Goal: Task Accomplishment & Management: Complete application form

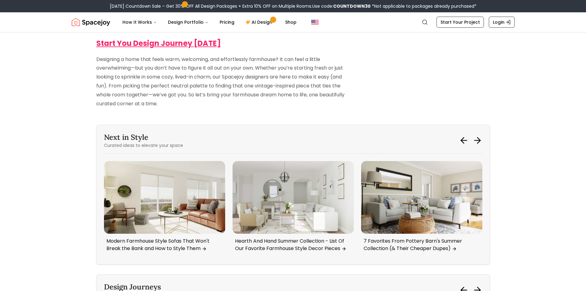
scroll to position [3754, 0]
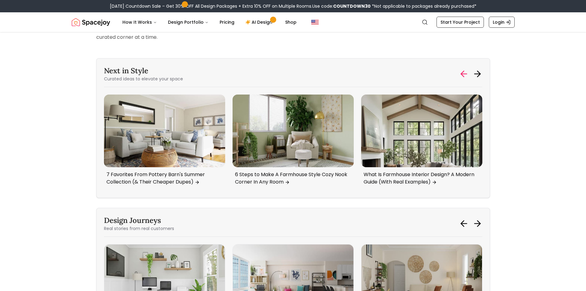
click at [461, 69] on icon at bounding box center [464, 74] width 10 height 10
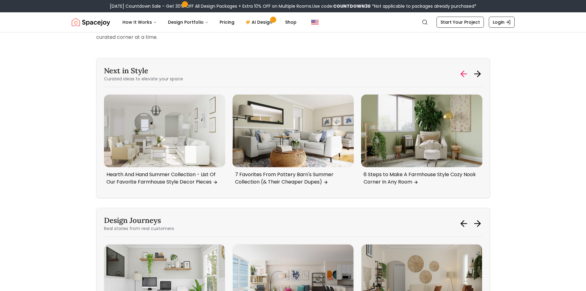
click at [461, 69] on icon at bounding box center [464, 74] width 10 height 10
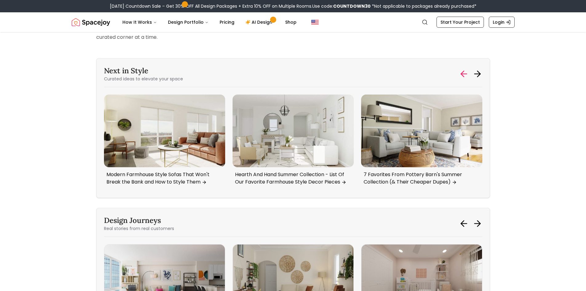
click at [461, 69] on icon at bounding box center [464, 74] width 10 height 10
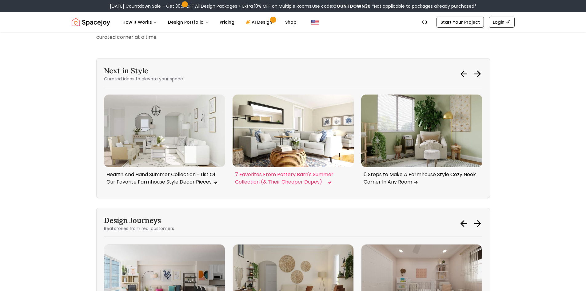
click at [293, 145] on img "3 / 6" at bounding box center [293, 130] width 121 height 73
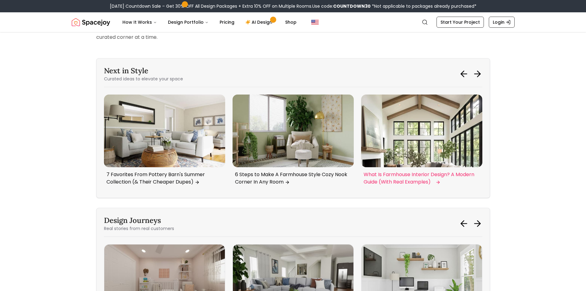
click at [434, 120] on img "5 / 6" at bounding box center [421, 130] width 121 height 73
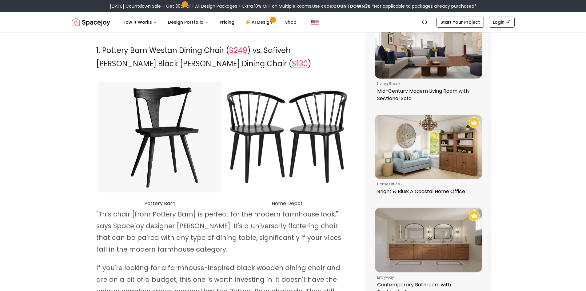
scroll to position [154, 0]
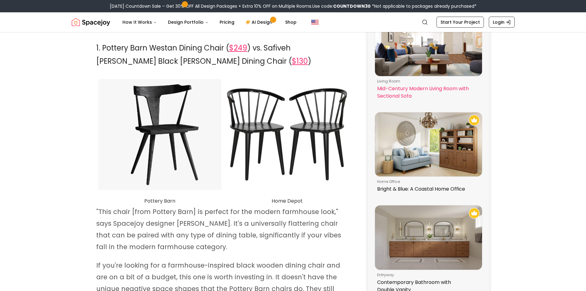
click at [429, 63] on img at bounding box center [428, 44] width 107 height 64
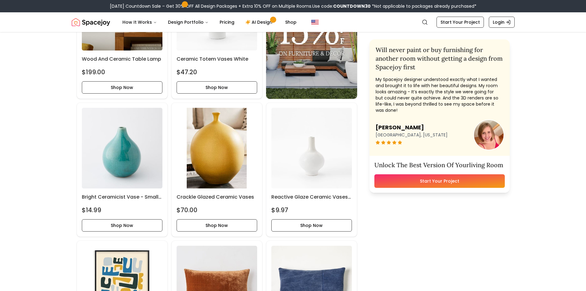
scroll to position [646, 0]
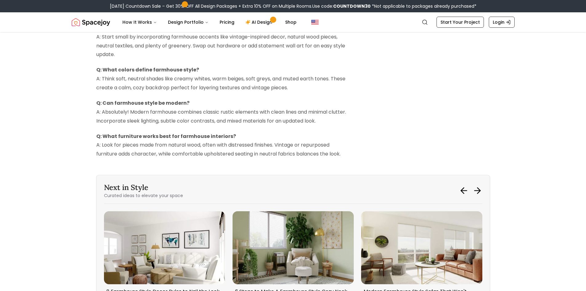
scroll to position [1938, 0]
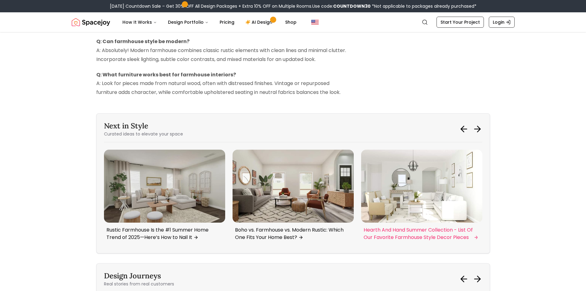
click at [443, 191] on img "3 / 6" at bounding box center [421, 186] width 121 height 73
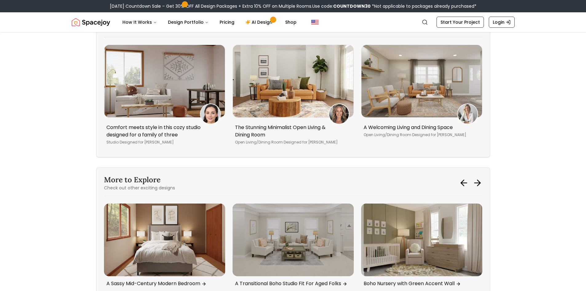
scroll to position [2246, 0]
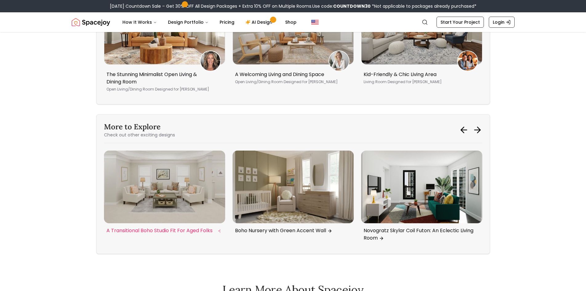
click at [147, 175] on img "3 / 6" at bounding box center [164, 186] width 121 height 73
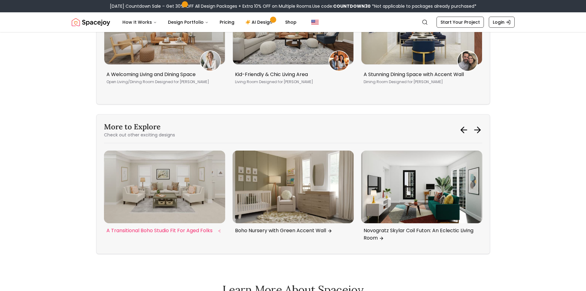
click at [167, 180] on img "3 / 6" at bounding box center [164, 186] width 121 height 73
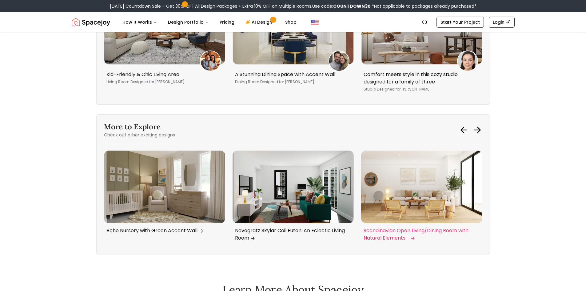
click at [420, 194] on img "6 / 6" at bounding box center [421, 186] width 121 height 73
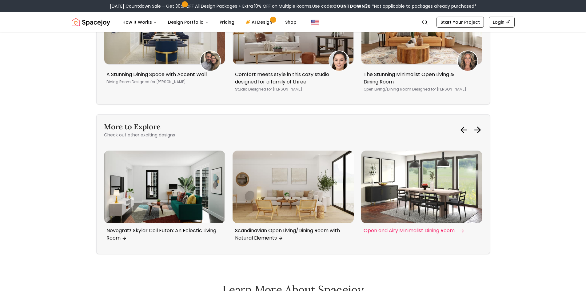
click at [393, 191] on img "1 / 6" at bounding box center [421, 186] width 121 height 73
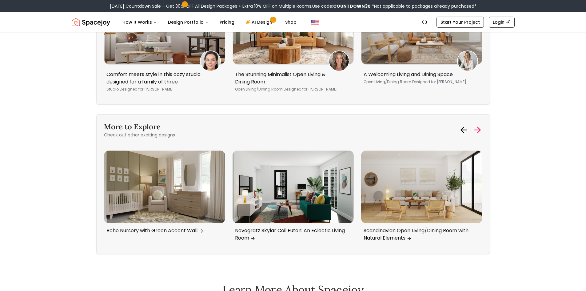
click at [481, 128] on icon at bounding box center [478, 130] width 10 height 10
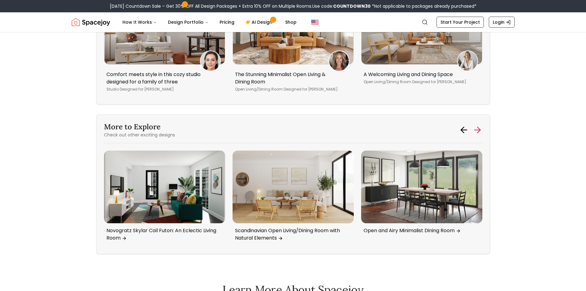
click at [481, 128] on icon at bounding box center [478, 130] width 10 height 10
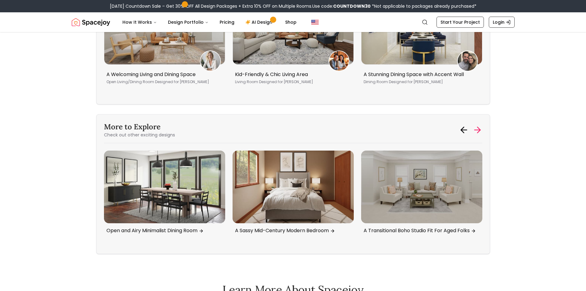
click at [481, 128] on icon at bounding box center [478, 130] width 10 height 10
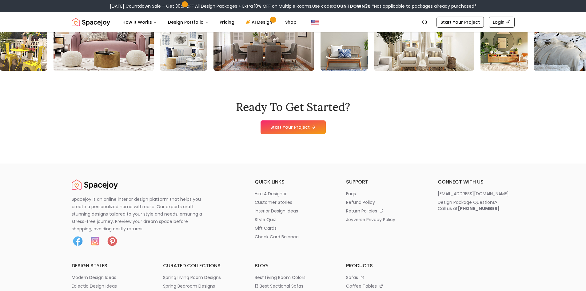
scroll to position [3046, 0]
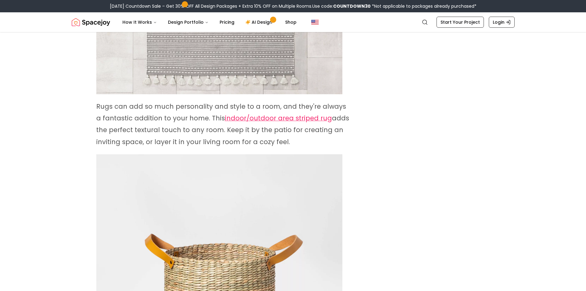
scroll to position [1385, 0]
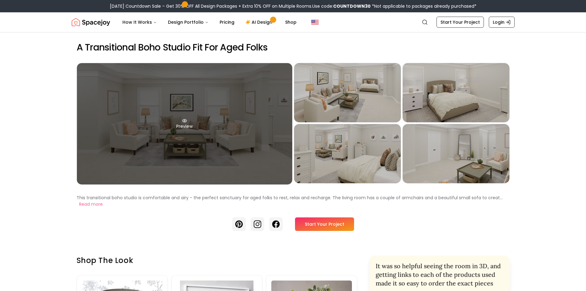
click at [208, 140] on div "Preview" at bounding box center [184, 123] width 215 height 121
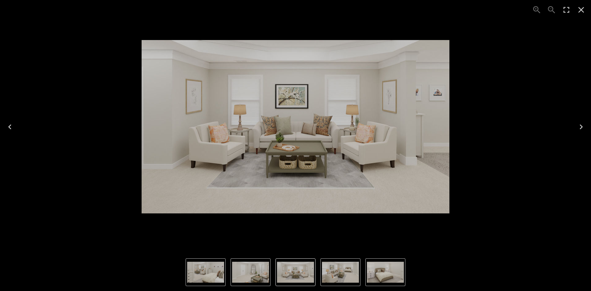
click at [582, 10] on icon "Close" at bounding box center [581, 10] width 10 height 10
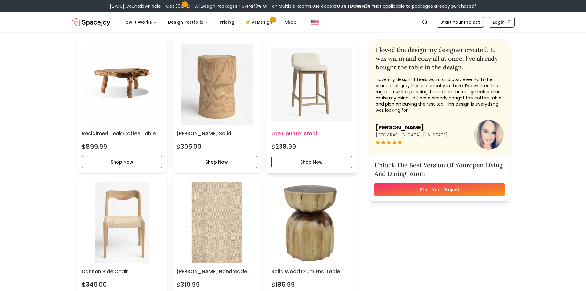
scroll to position [154, 0]
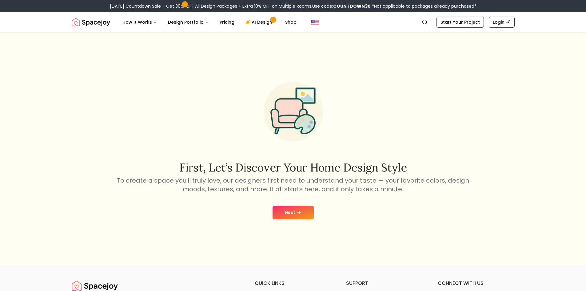
click at [295, 215] on button "Next" at bounding box center [293, 213] width 41 height 14
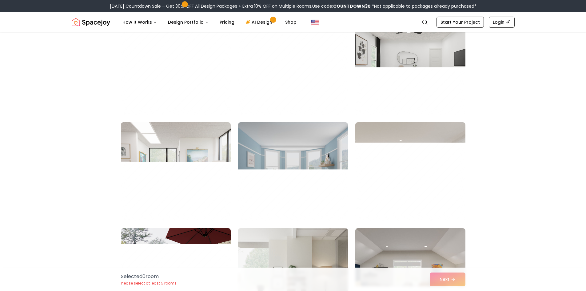
scroll to position [2185, 0]
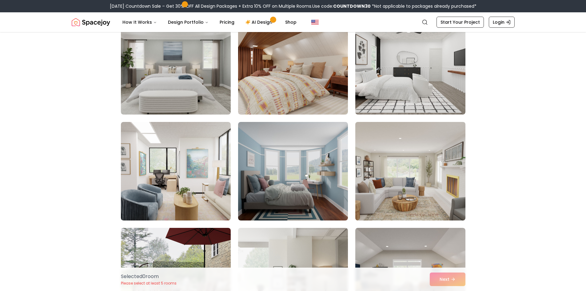
click at [418, 193] on img at bounding box center [410, 170] width 115 height 103
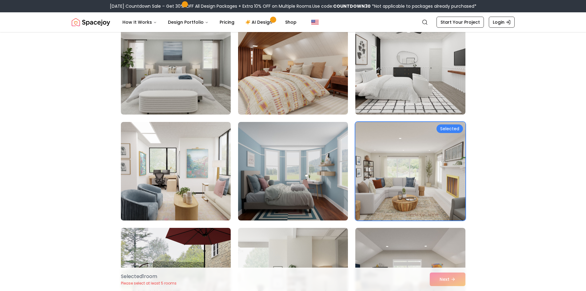
click at [421, 156] on img at bounding box center [410, 170] width 115 height 103
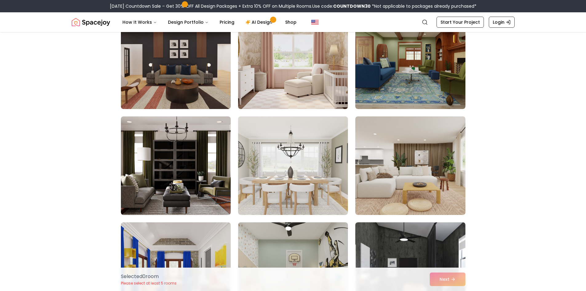
scroll to position [2831, 0]
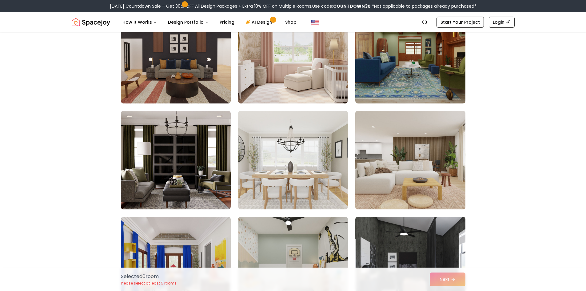
click at [420, 171] on img at bounding box center [410, 159] width 115 height 103
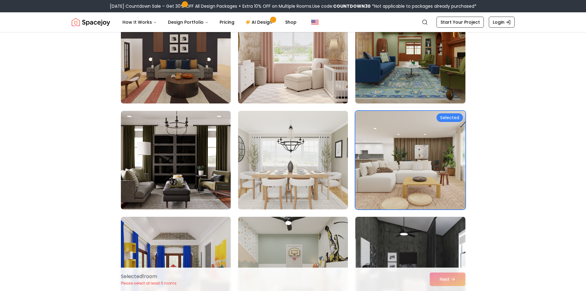
click at [454, 279] on div "Selected 1 room Please select at least 5 rooms Next" at bounding box center [293, 278] width 354 height 23
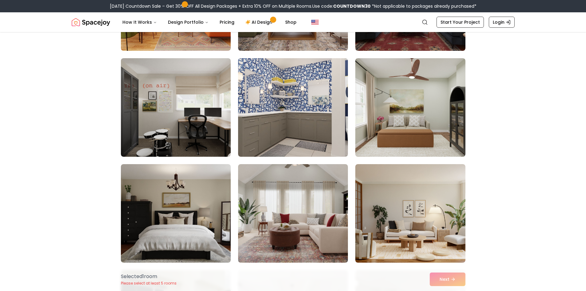
scroll to position [3262, 0]
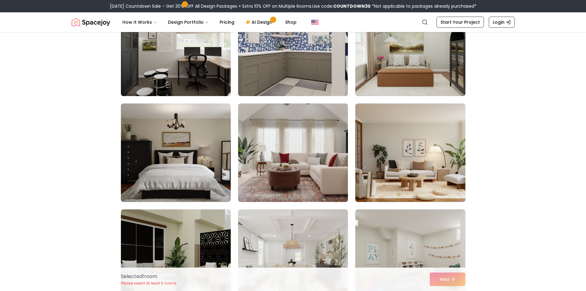
click at [317, 163] on img at bounding box center [292, 152] width 115 height 103
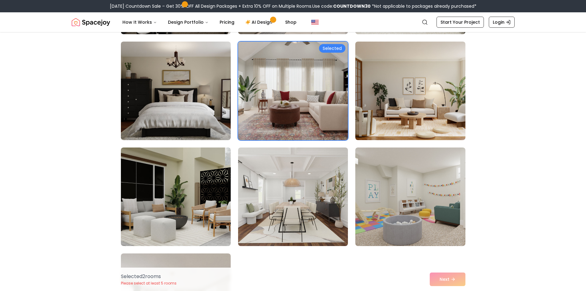
scroll to position [3446, 0]
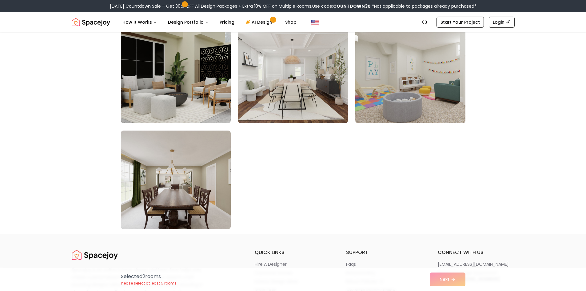
click at [446, 279] on div "Selected 2 room s Please select at least 5 rooms Next" at bounding box center [293, 278] width 354 height 23
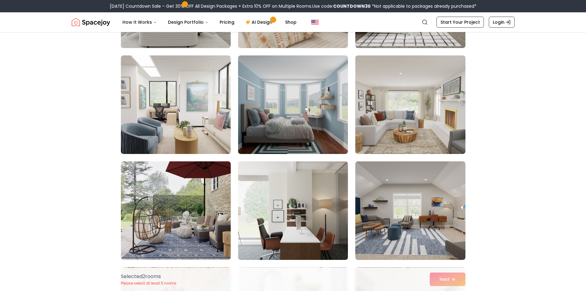
scroll to position [2215, 0]
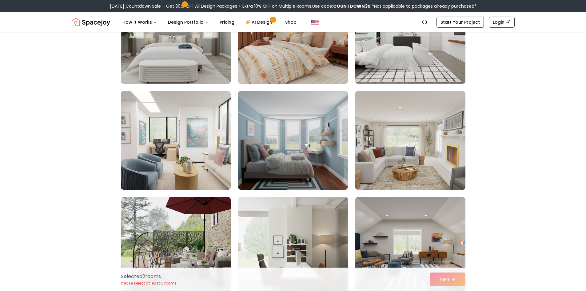
click at [404, 150] on img at bounding box center [410, 140] width 115 height 103
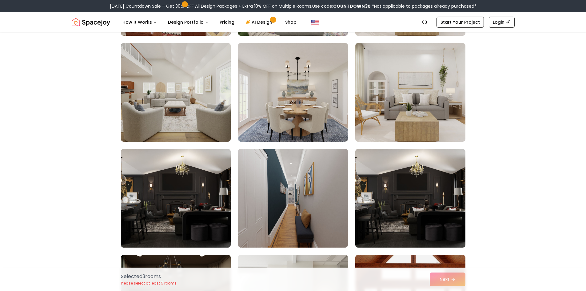
scroll to position [1723, 0]
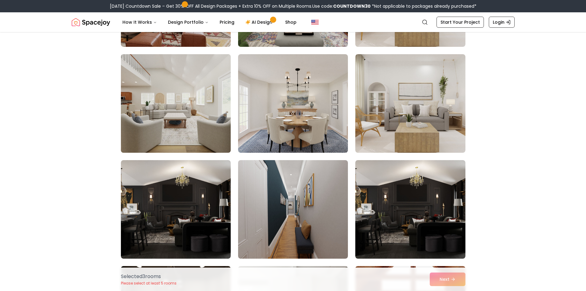
click at [167, 100] on img at bounding box center [175, 103] width 115 height 103
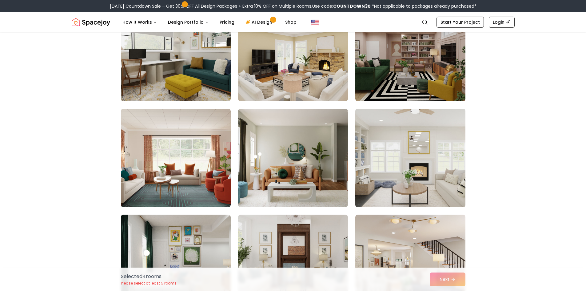
scroll to position [923, 0]
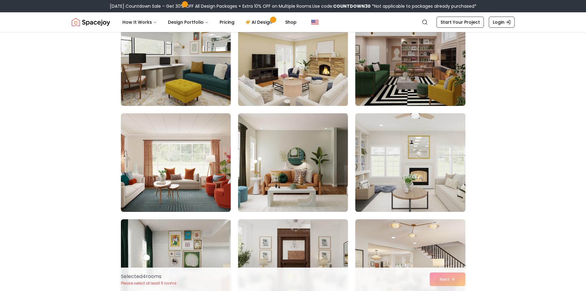
click at [431, 158] on img at bounding box center [410, 162] width 115 height 103
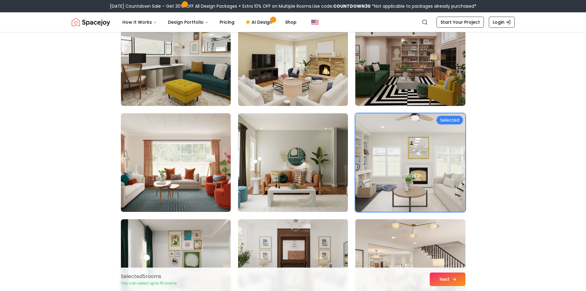
click at [446, 276] on button "Next" at bounding box center [448, 279] width 36 height 14
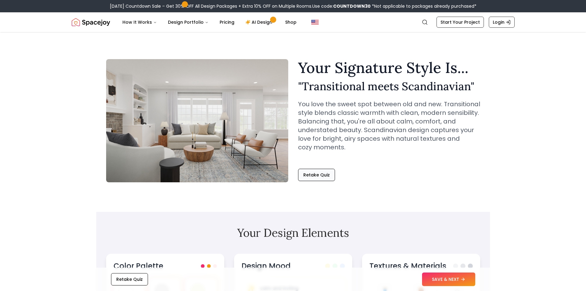
drag, startPoint x: 309, startPoint y: 175, endPoint x: 303, endPoint y: 171, distance: 7.7
click at [309, 175] on button "Retake Quiz" at bounding box center [316, 175] width 37 height 12
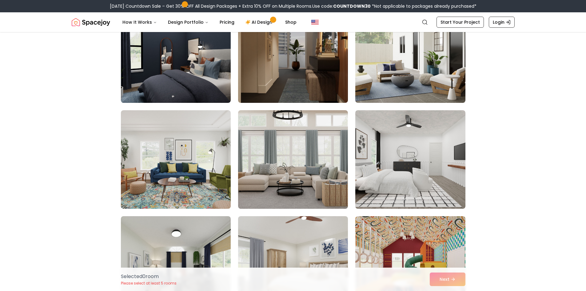
scroll to position [615, 0]
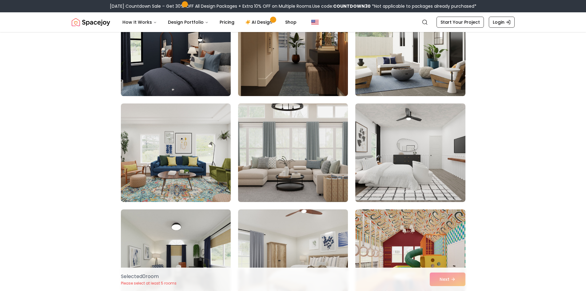
click at [302, 150] on img at bounding box center [292, 152] width 115 height 103
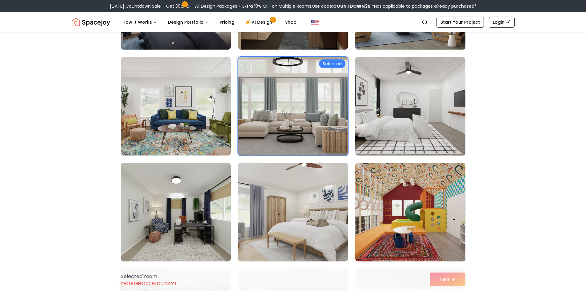
scroll to position [677, 0]
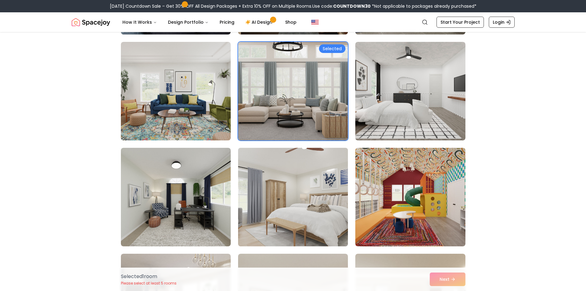
click at [298, 170] on img at bounding box center [292, 196] width 115 height 103
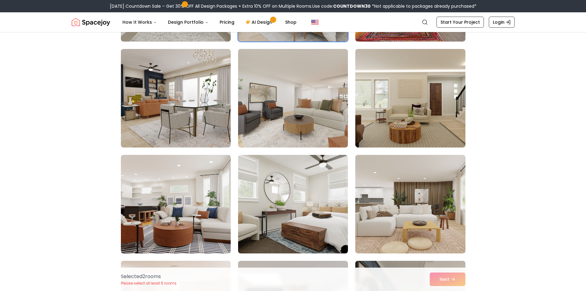
scroll to position [892, 0]
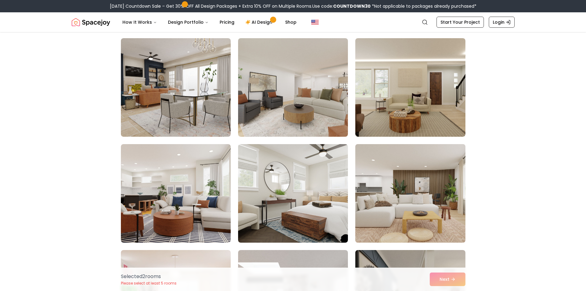
click at [413, 189] on img at bounding box center [410, 193] width 115 height 103
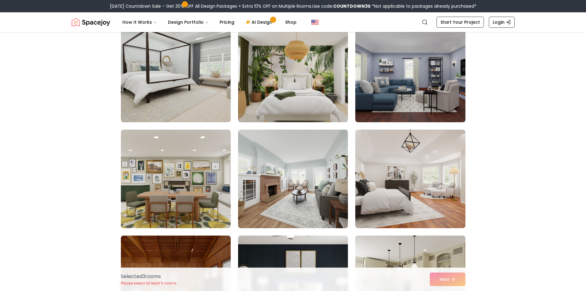
scroll to position [1477, 0]
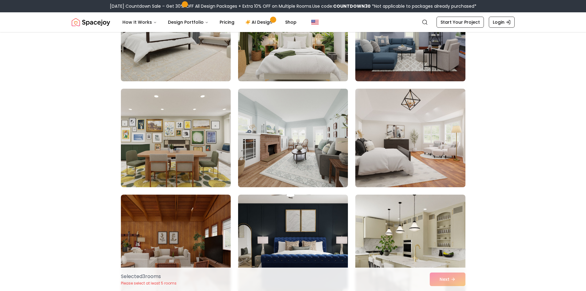
click at [413, 150] on img at bounding box center [410, 137] width 115 height 103
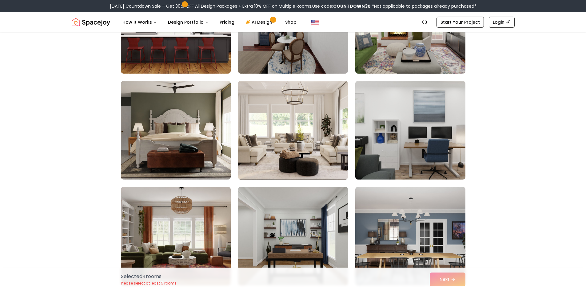
scroll to position [1908, 0]
drag, startPoint x: 271, startPoint y: 147, endPoint x: 355, endPoint y: 172, distance: 87.3
click at [272, 147] on img at bounding box center [292, 130] width 115 height 103
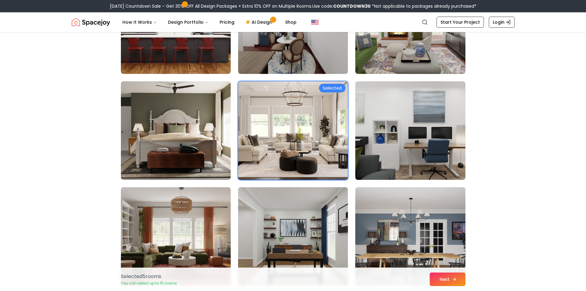
click at [450, 278] on button "Next" at bounding box center [448, 279] width 36 height 14
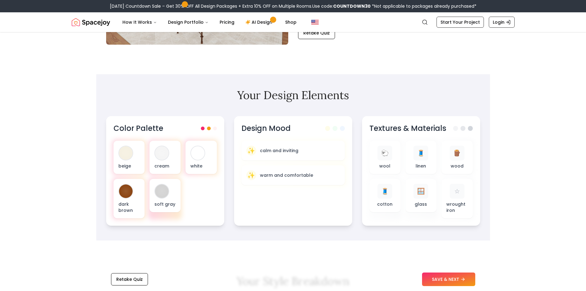
scroll to position [154, 0]
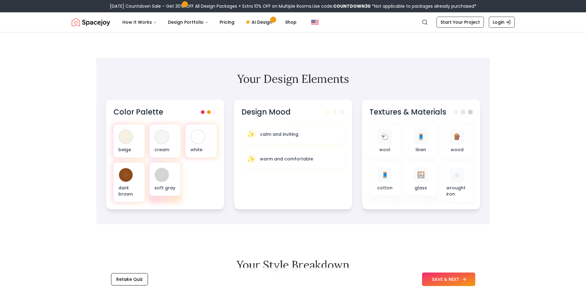
click at [446, 278] on button "SAVE & NEXT" at bounding box center [448, 279] width 53 height 14
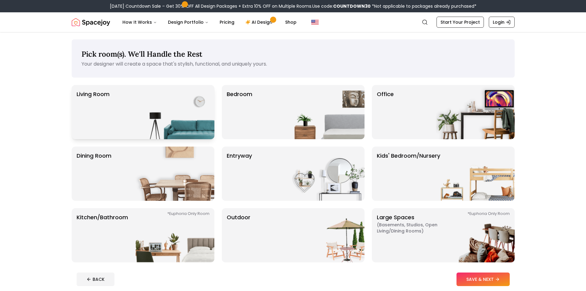
click at [123, 114] on div "Living Room" at bounding box center [143, 112] width 143 height 54
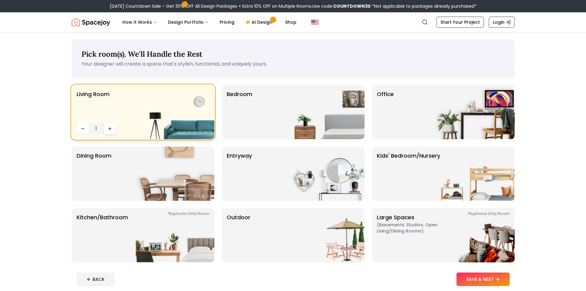
click at [110, 130] on icon "Increase quantity" at bounding box center [110, 128] width 0 height 3
click at [83, 127] on icon "Decrease quantity" at bounding box center [82, 128] width 5 height 5
click at [256, 113] on div "Bedroom" at bounding box center [293, 112] width 143 height 54
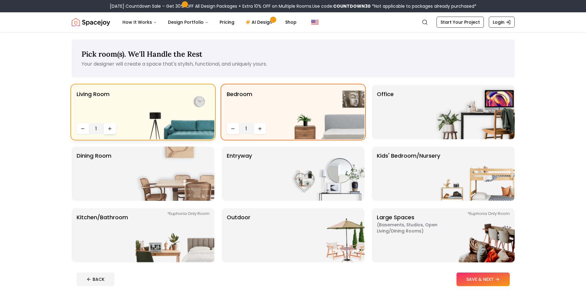
click at [110, 130] on icon "Increase quantity" at bounding box center [110, 128] width 0 height 3
drag, startPoint x: 79, startPoint y: 129, endPoint x: 126, endPoint y: 126, distance: 47.5
click at [79, 129] on button "Decrease quantity" at bounding box center [83, 128] width 12 height 11
click at [265, 127] on button "Increase quantity" at bounding box center [260, 128] width 12 height 11
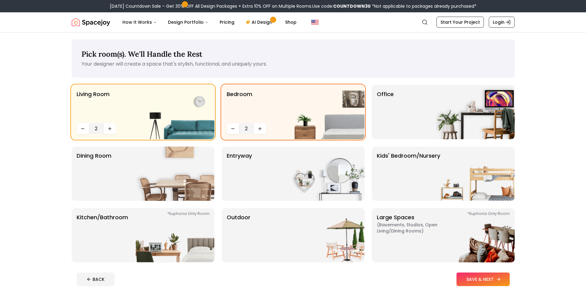
click at [478, 278] on button "SAVE & NEXT" at bounding box center [483, 279] width 53 height 14
